Goal: Navigation & Orientation: Find specific page/section

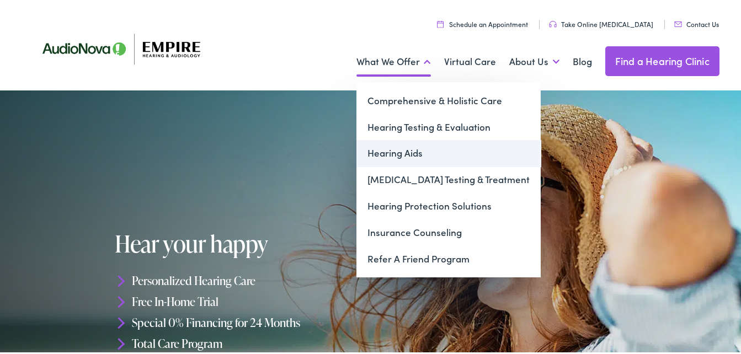
click at [388, 150] on link "Hearing Aids" at bounding box center [448, 151] width 184 height 26
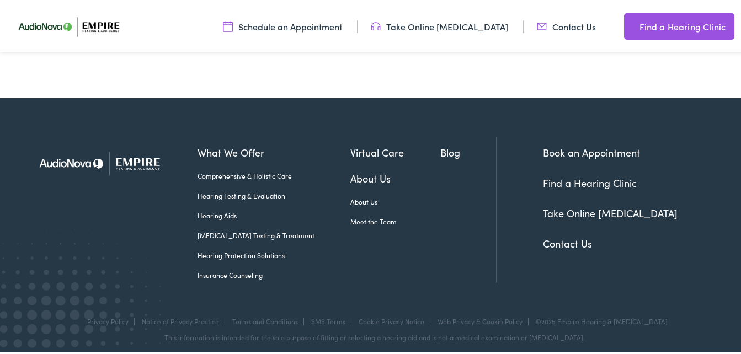
scroll to position [5129, 0]
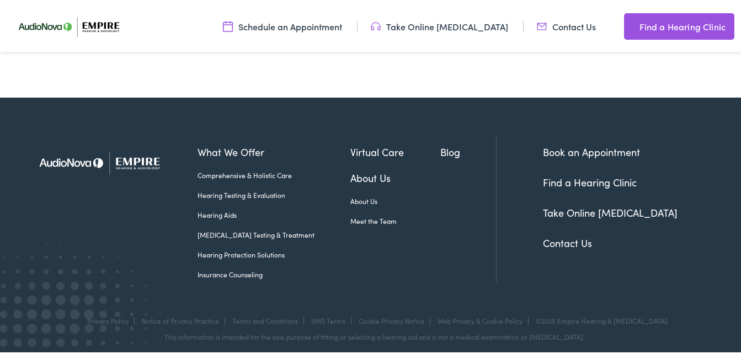
click at [354, 214] on link "Meet the Team" at bounding box center [394, 219] width 89 height 10
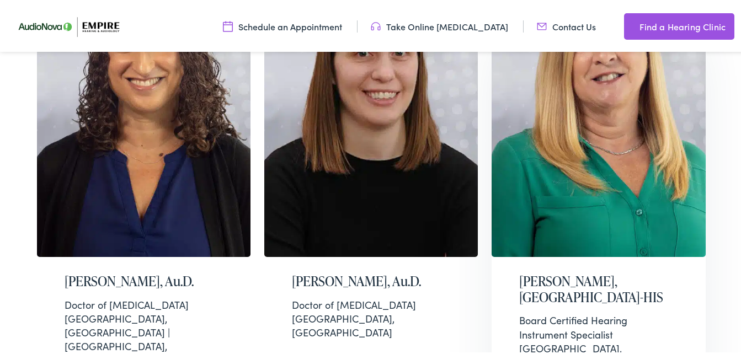
scroll to position [3200, 0]
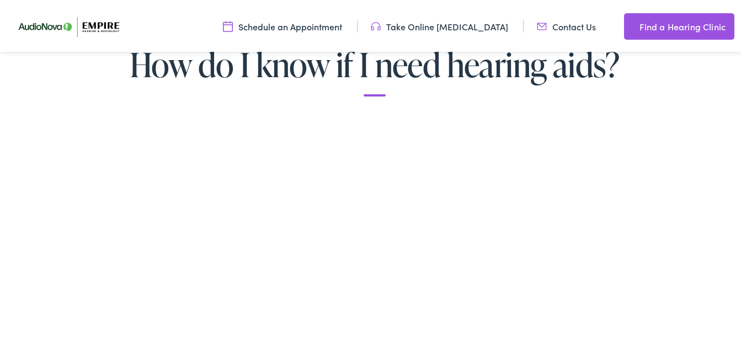
scroll to position [1931, 0]
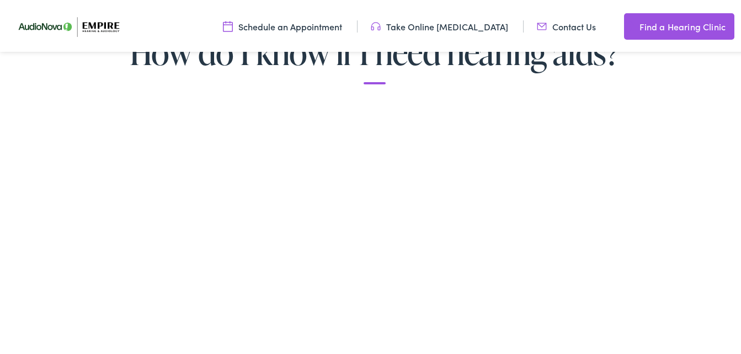
click at [55, 24] on img at bounding box center [73, 24] width 127 height 45
